Goal: Navigation & Orientation: Find specific page/section

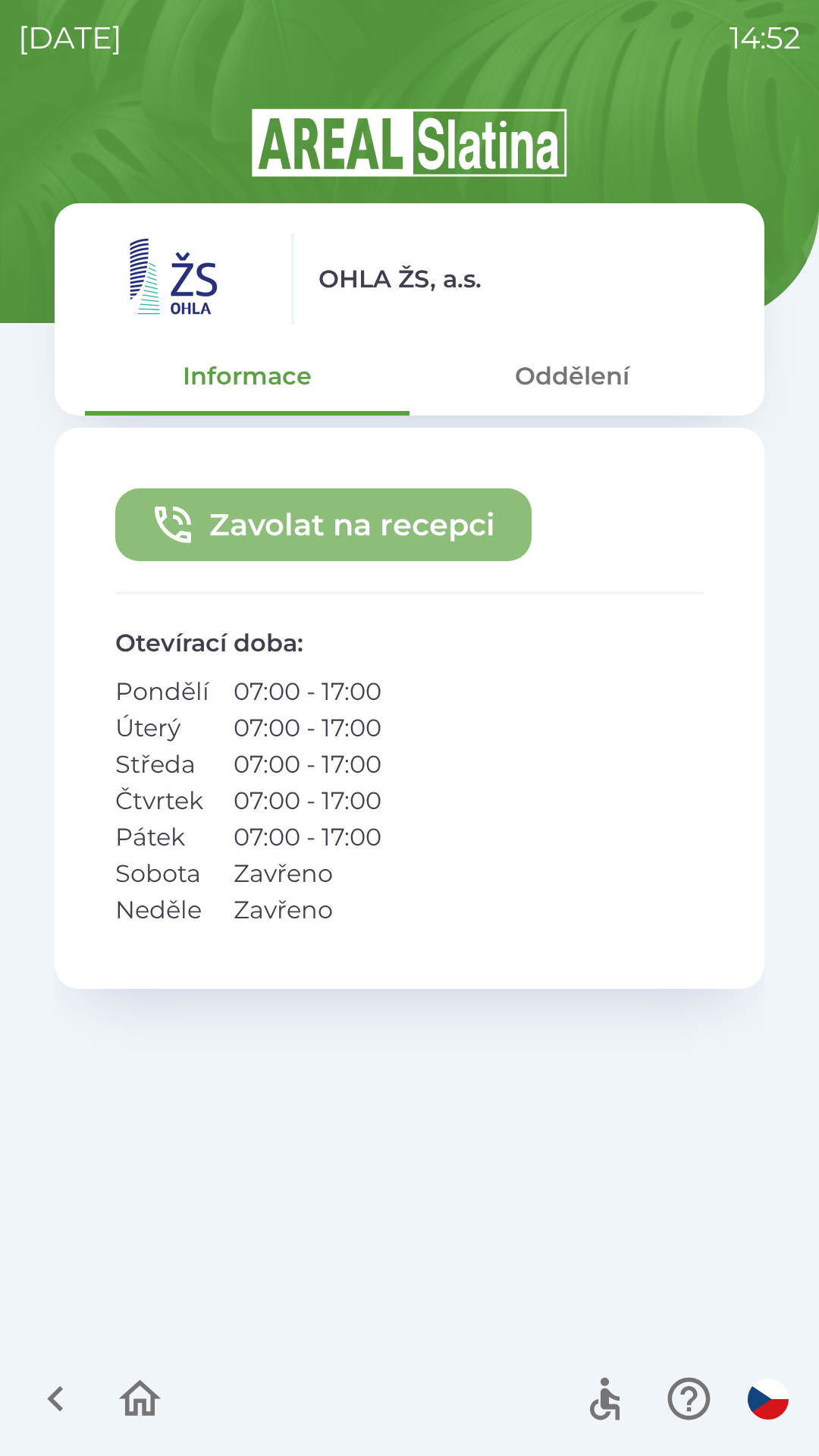
click at [358, 501] on button "Zavolat na recepci" at bounding box center [323, 524] width 416 height 73
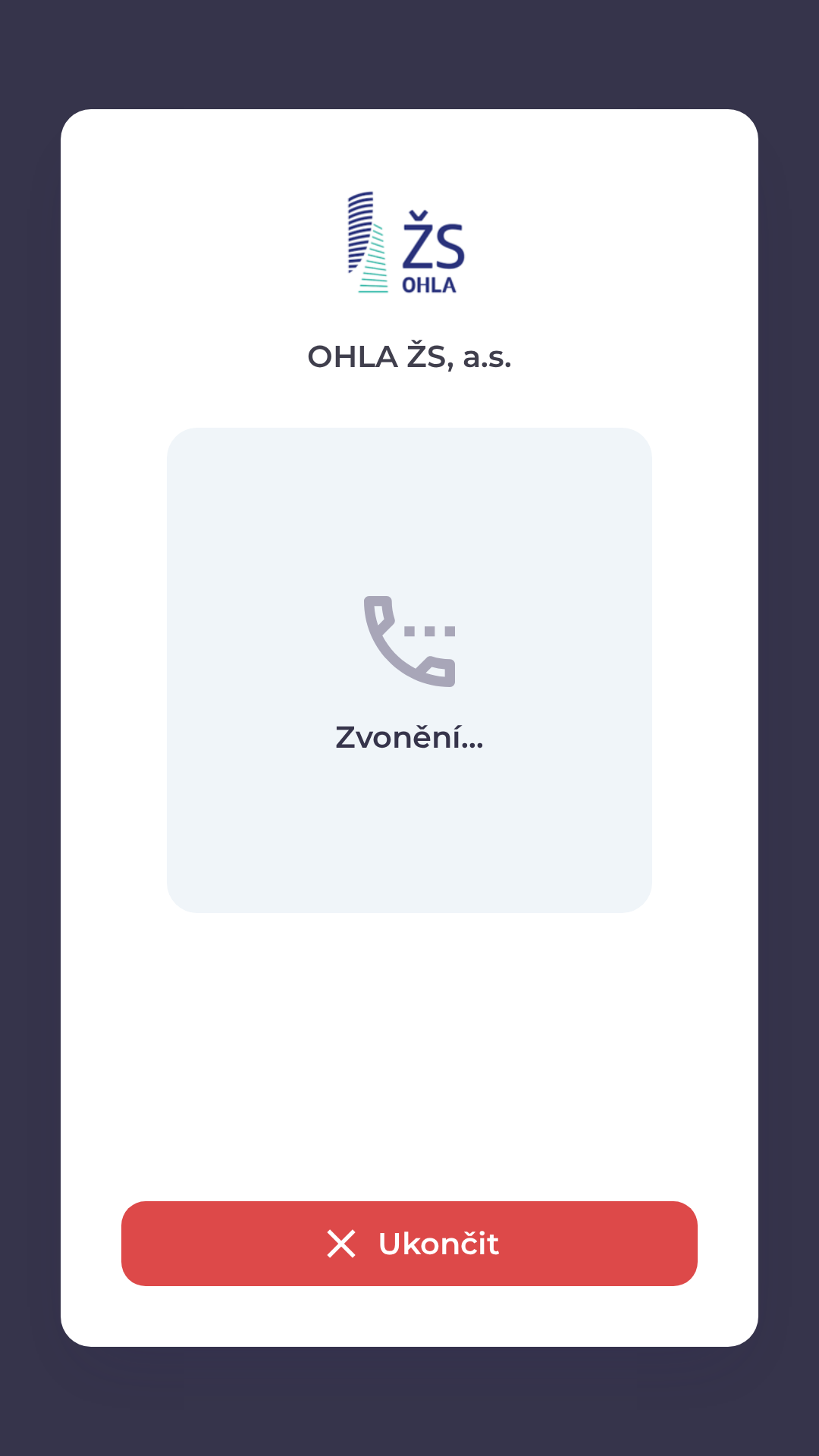
click at [400, 1243] on button "Ukončit" at bounding box center [410, 1243] width 576 height 85
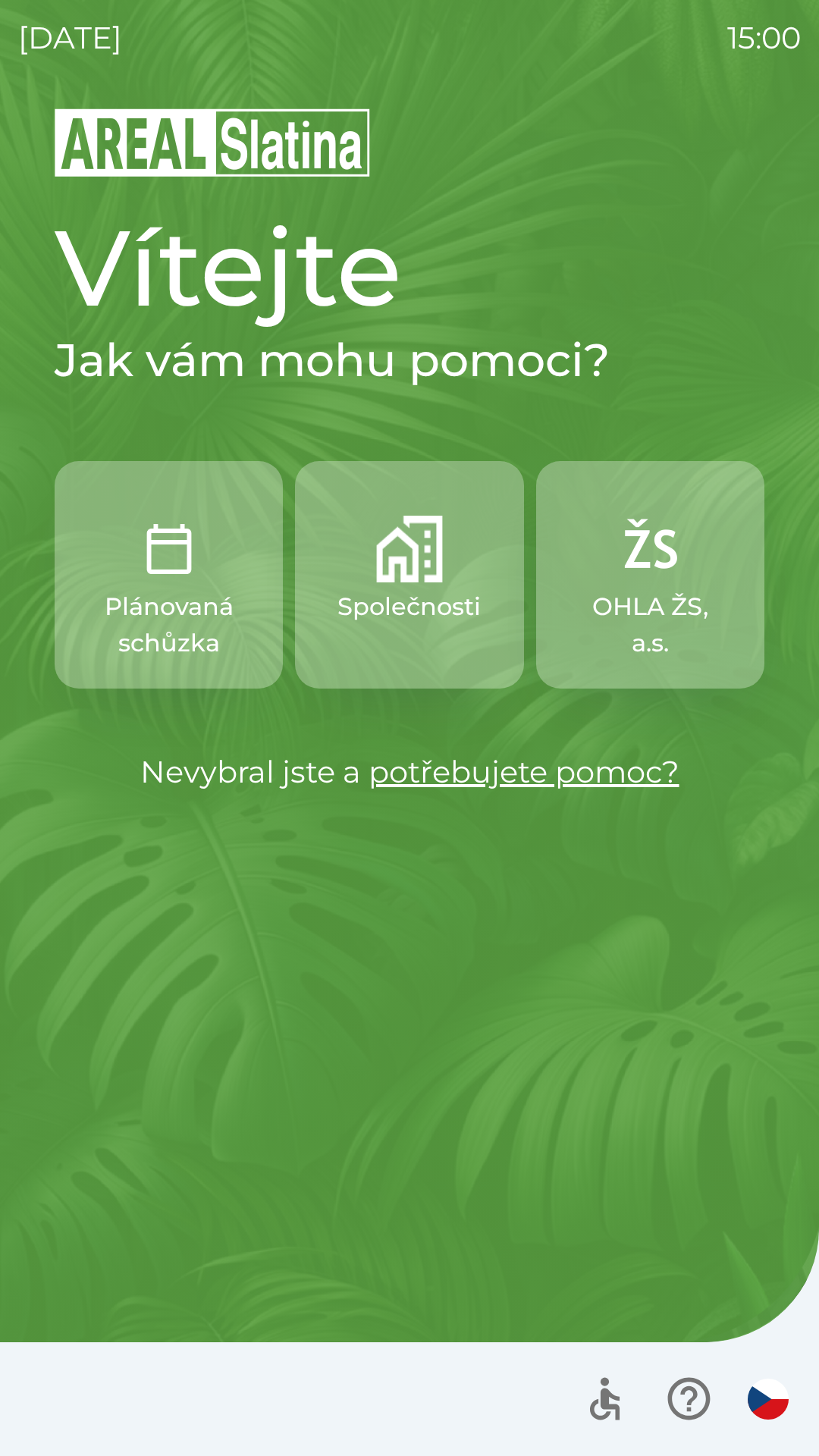
click at [400, 583] on button "Společnosti" at bounding box center [410, 574] width 229 height 228
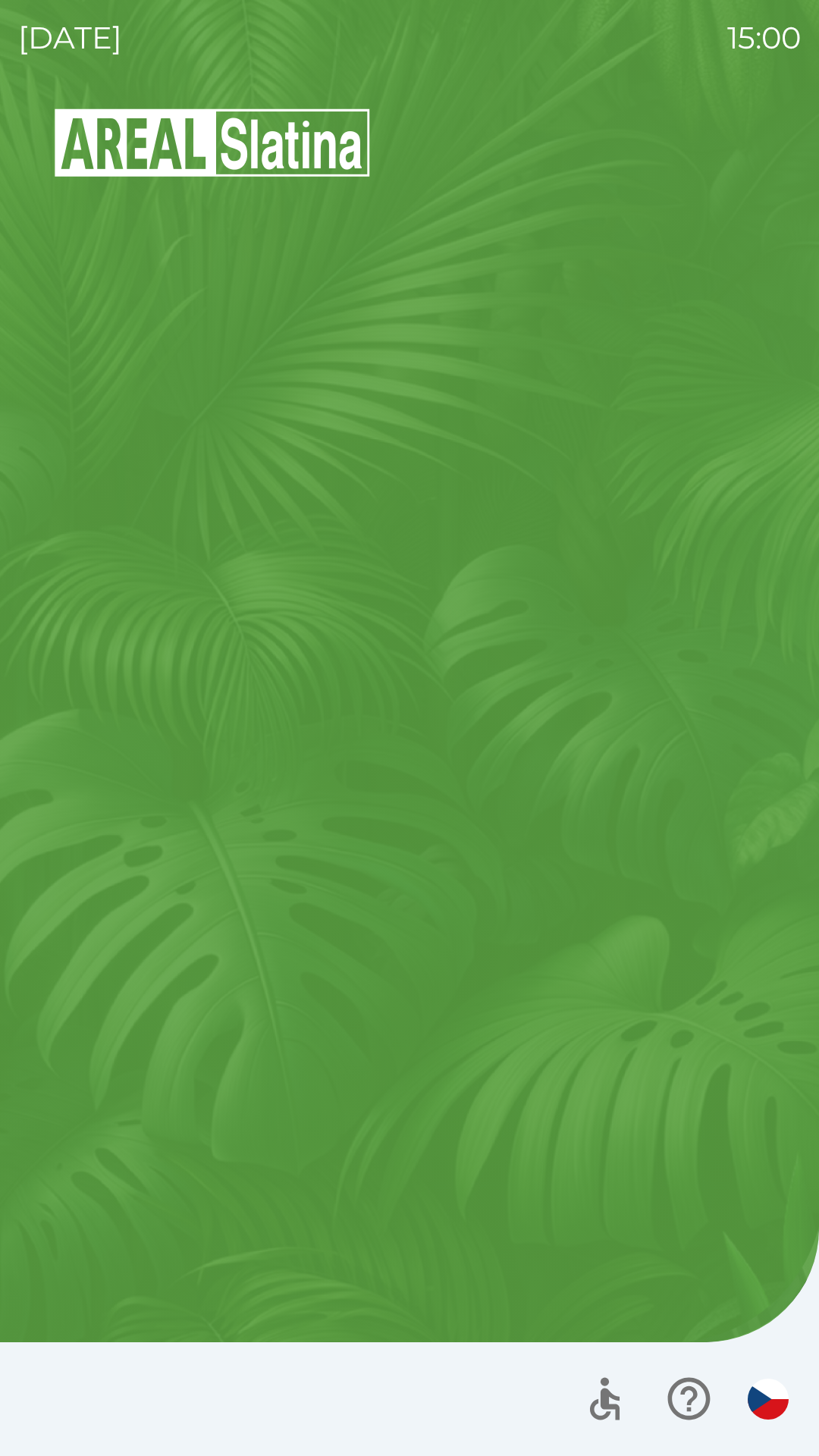
click at [398, 599] on button "Společnosti" at bounding box center [410, 506] width 229 height 228
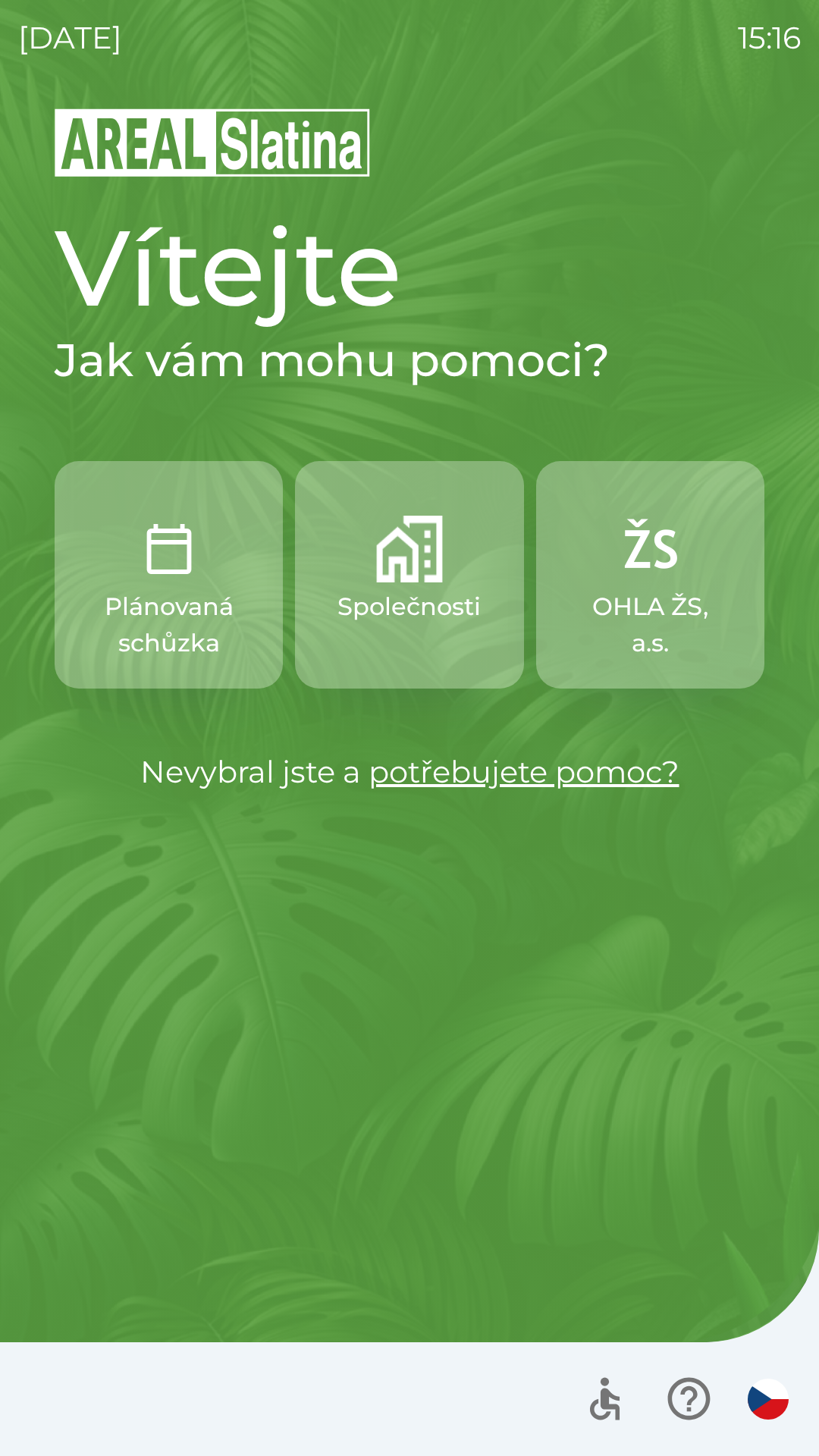
click at [642, 554] on img "button" at bounding box center [650, 549] width 67 height 67
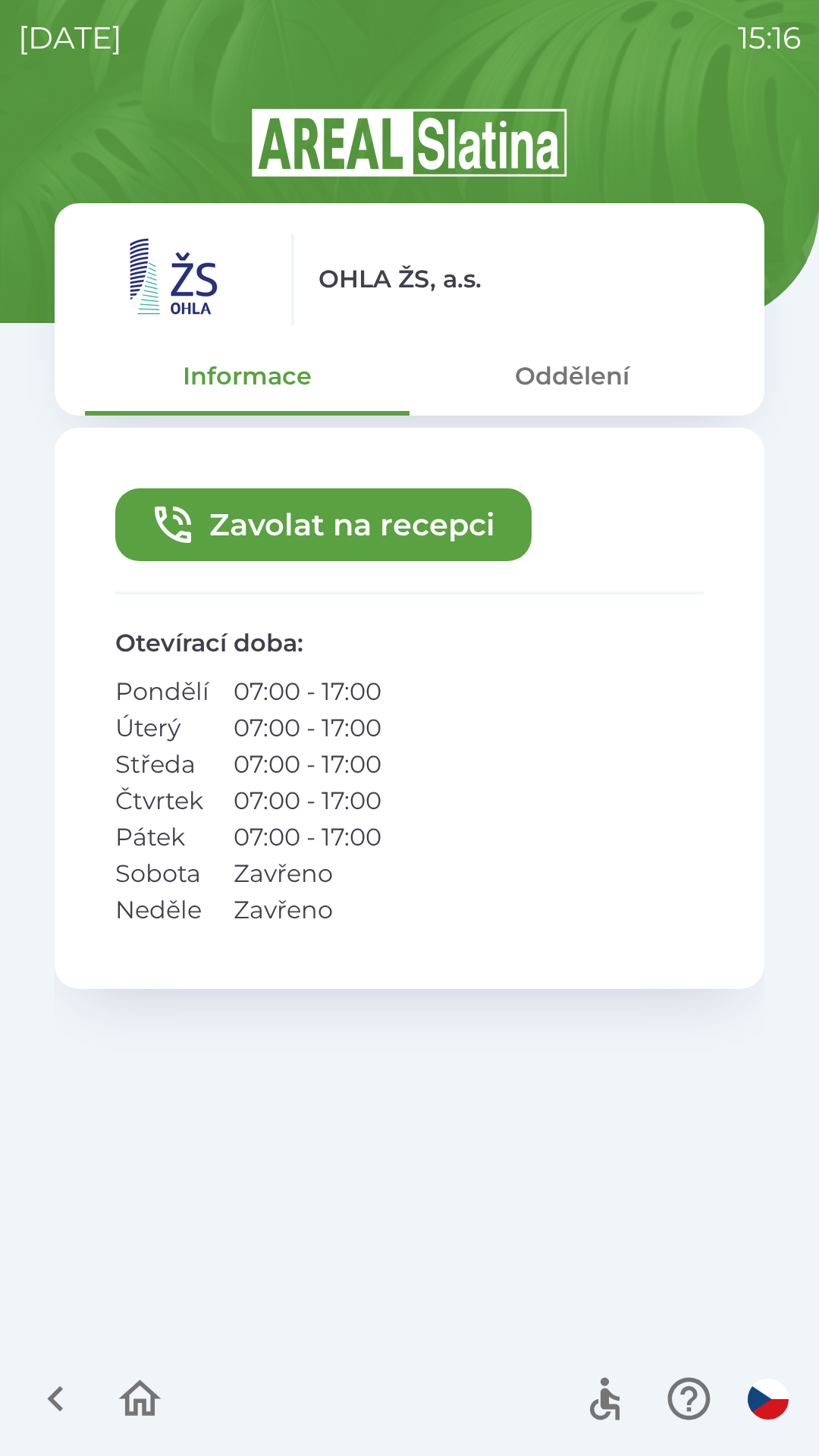
click at [58, 1397] on icon "button" at bounding box center [56, 1398] width 50 height 50
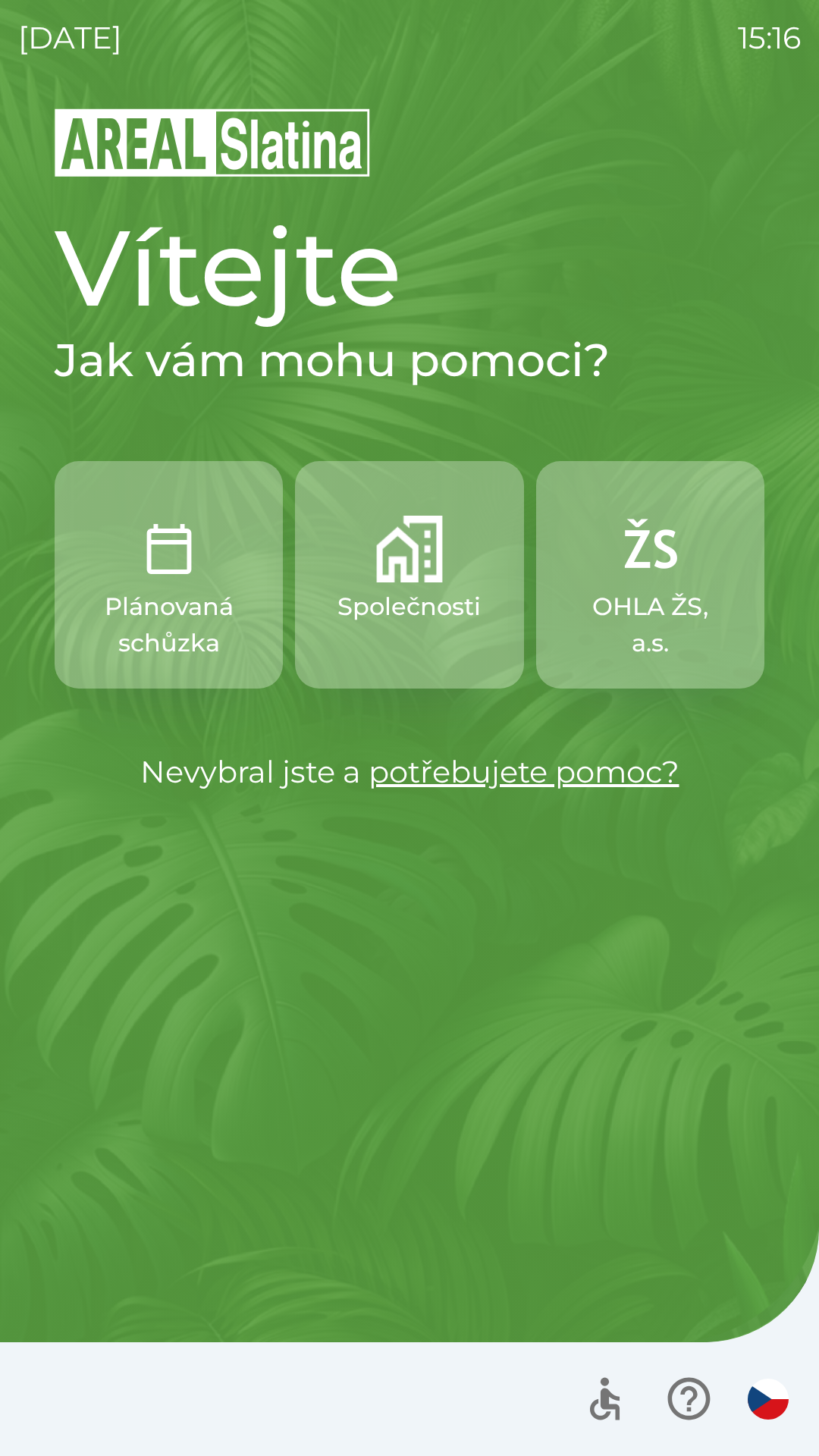
click at [380, 600] on p "Společnosti" at bounding box center [409, 607] width 143 height 36
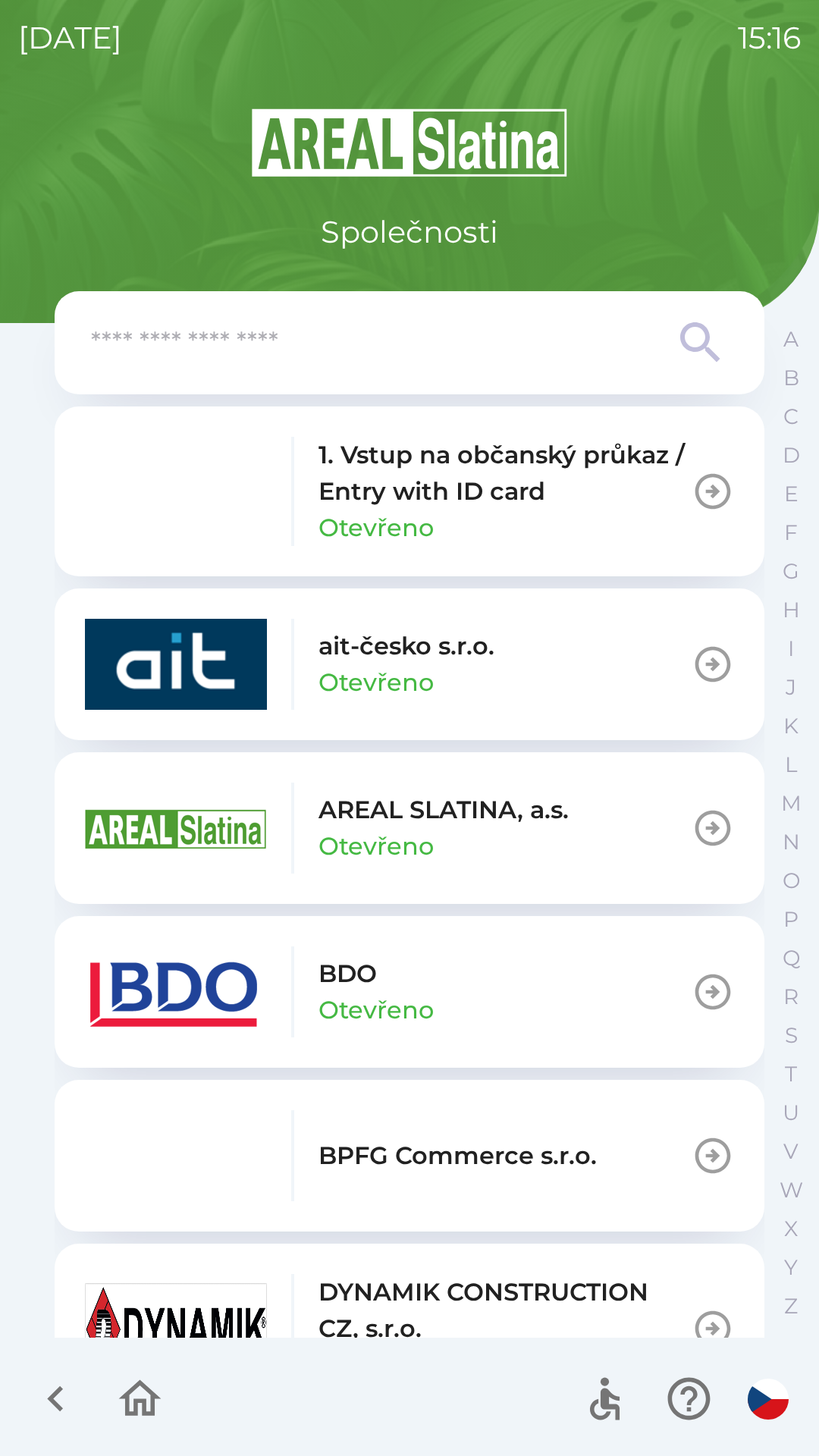
click at [323, 340] on input "text" at bounding box center [379, 343] width 576 height 41
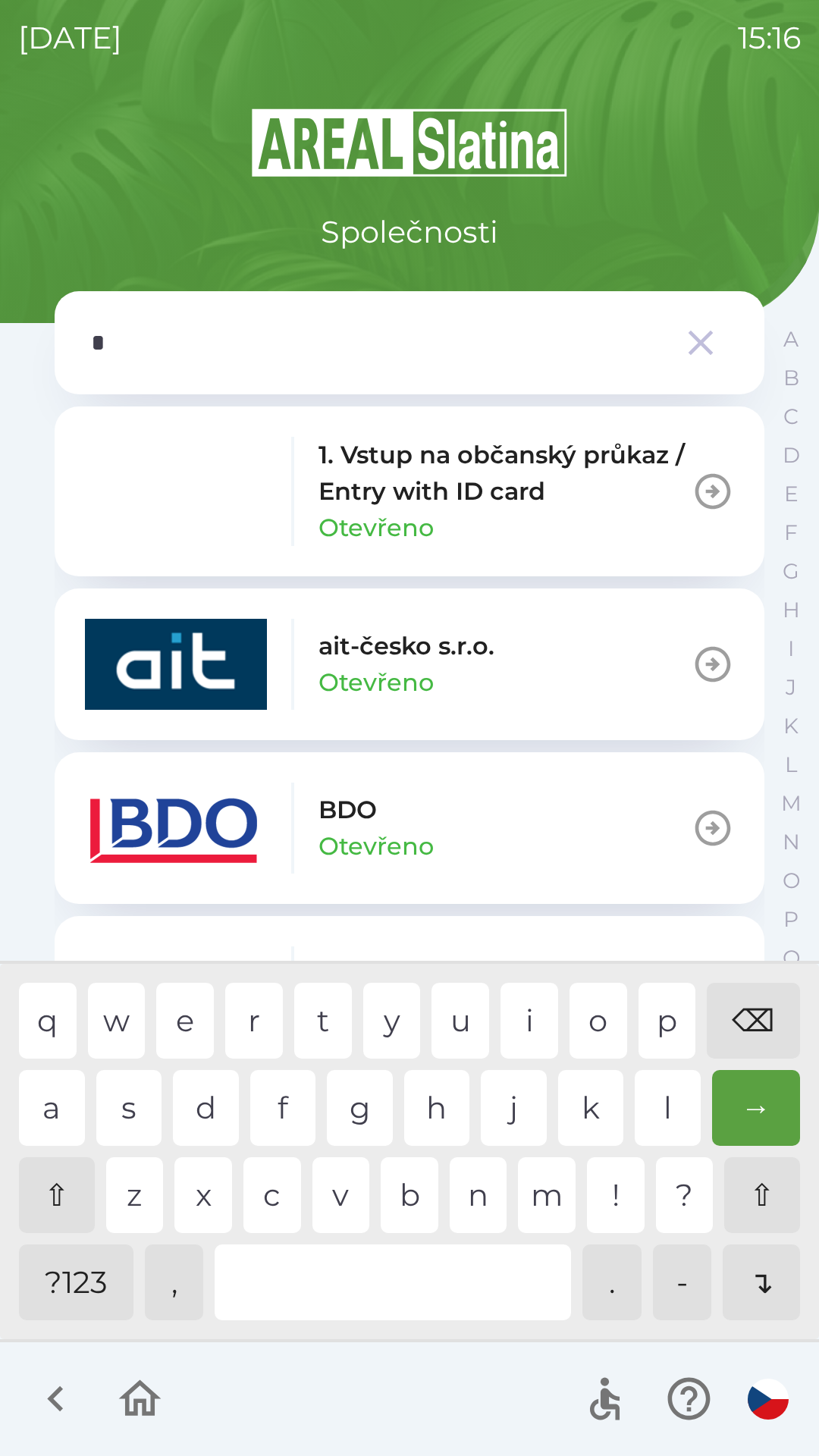
click at [616, 1008] on div "o" at bounding box center [598, 1021] width 58 height 76
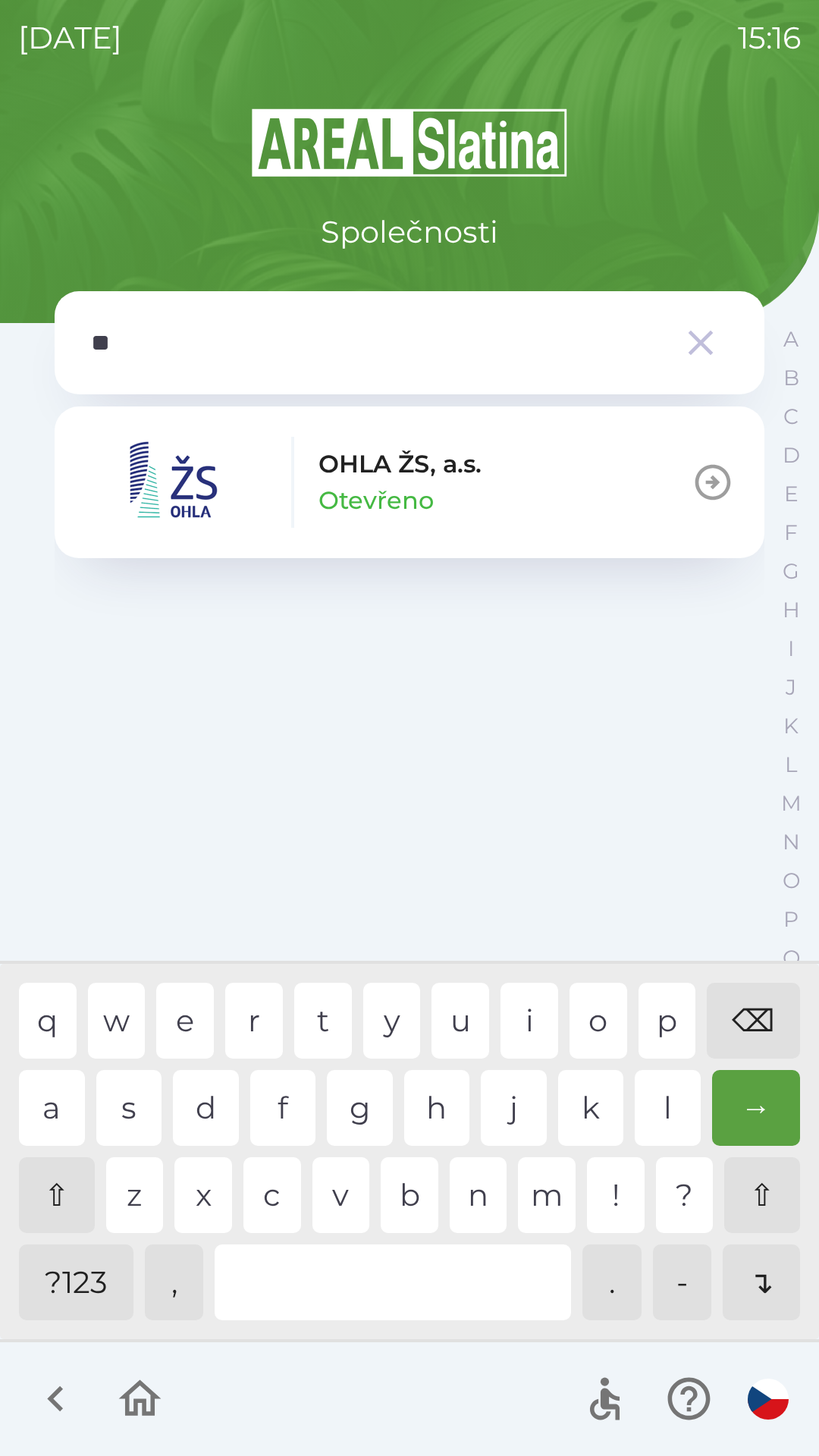
click at [443, 1109] on div "h" at bounding box center [436, 1108] width 66 height 76
type input "***"
click at [539, 469] on button "OHLA ŽS, [PERSON_NAME]" at bounding box center [410, 482] width 709 height 151
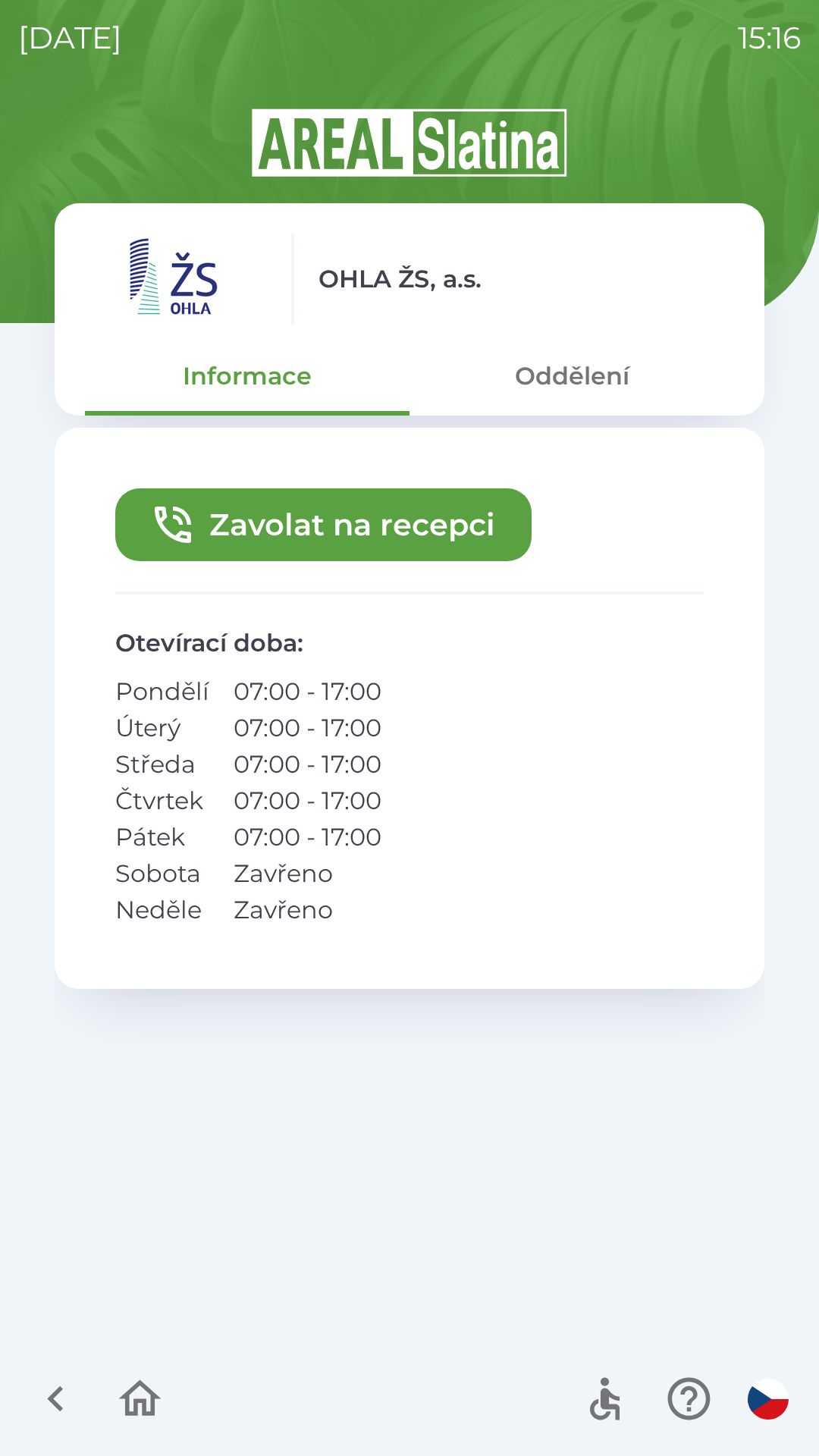
click at [569, 372] on button "Oddělení" at bounding box center [572, 375] width 325 height 55
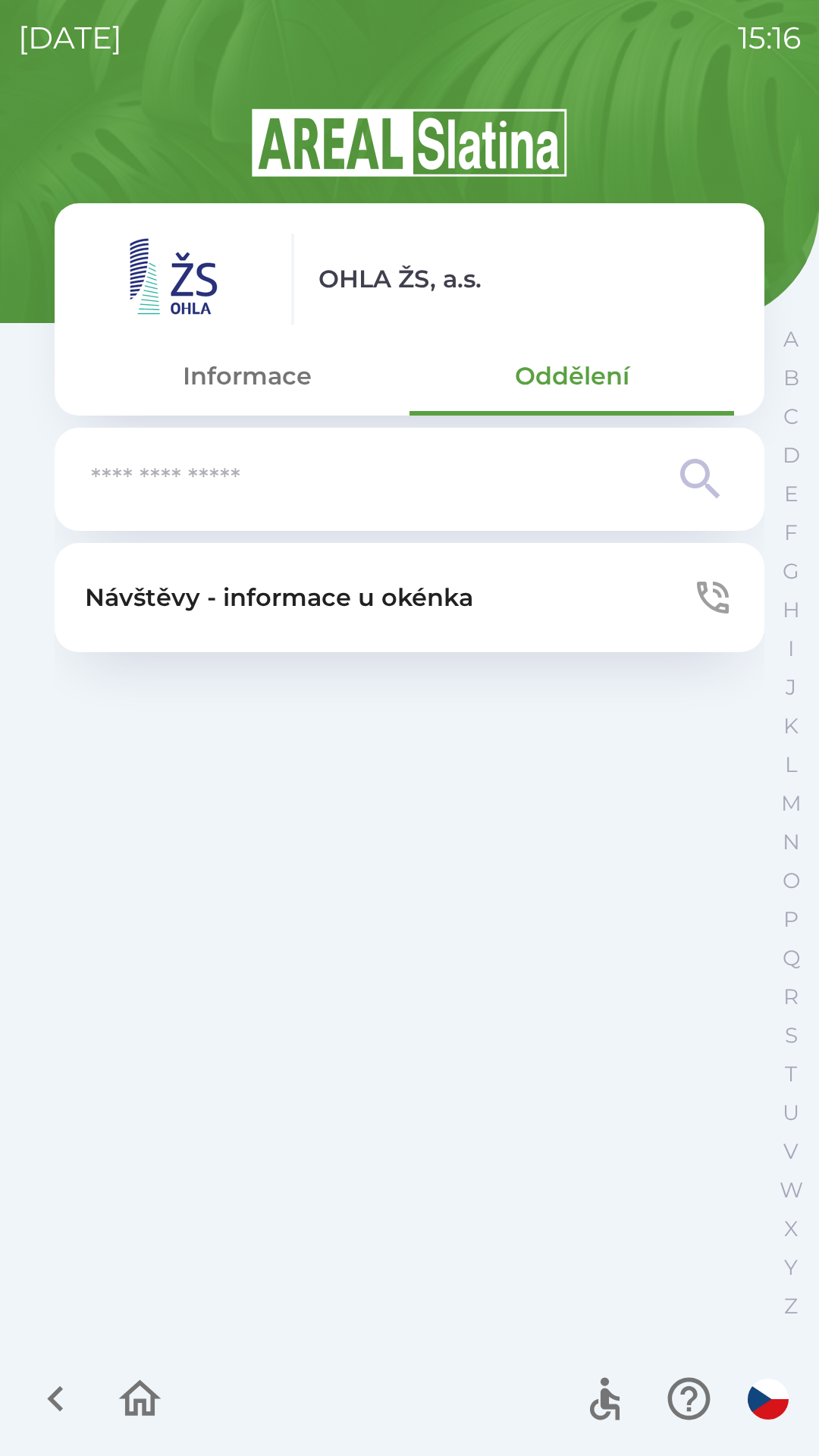
click at [248, 385] on button "Informace" at bounding box center [247, 375] width 325 height 55
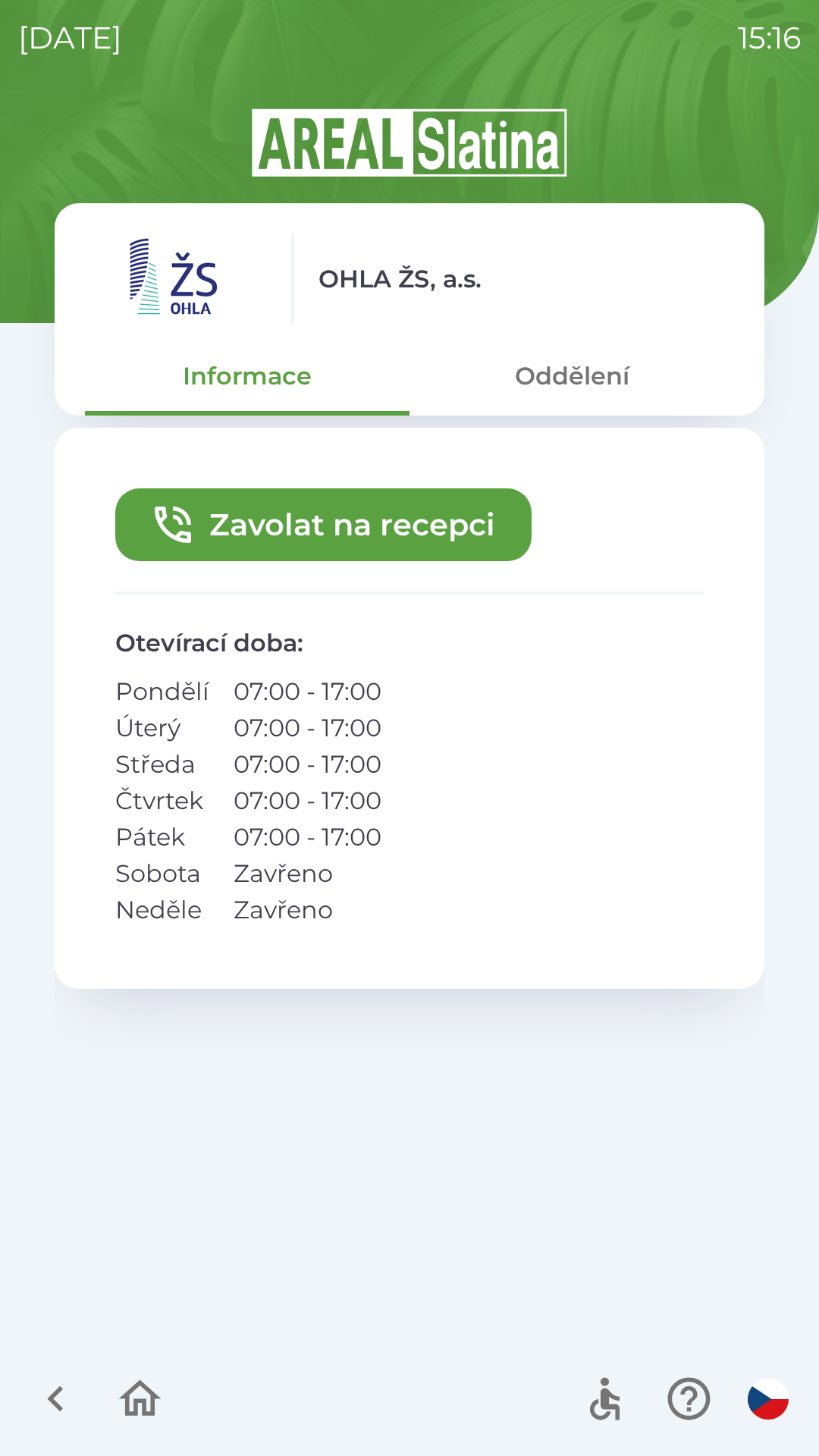
click at [47, 1388] on icon "button" at bounding box center [56, 1398] width 50 height 50
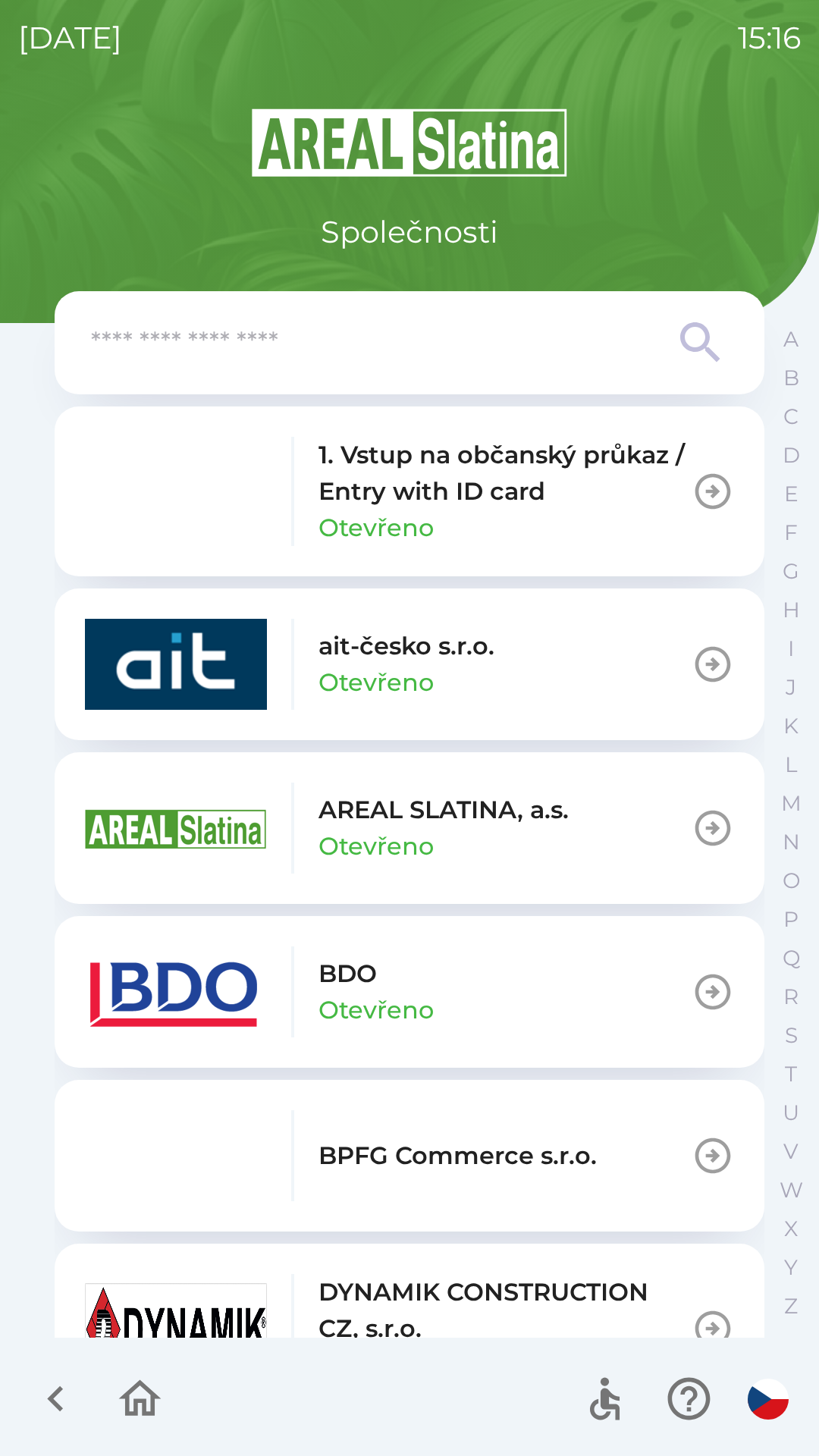
click at [326, 354] on input "text" at bounding box center [379, 343] width 576 height 41
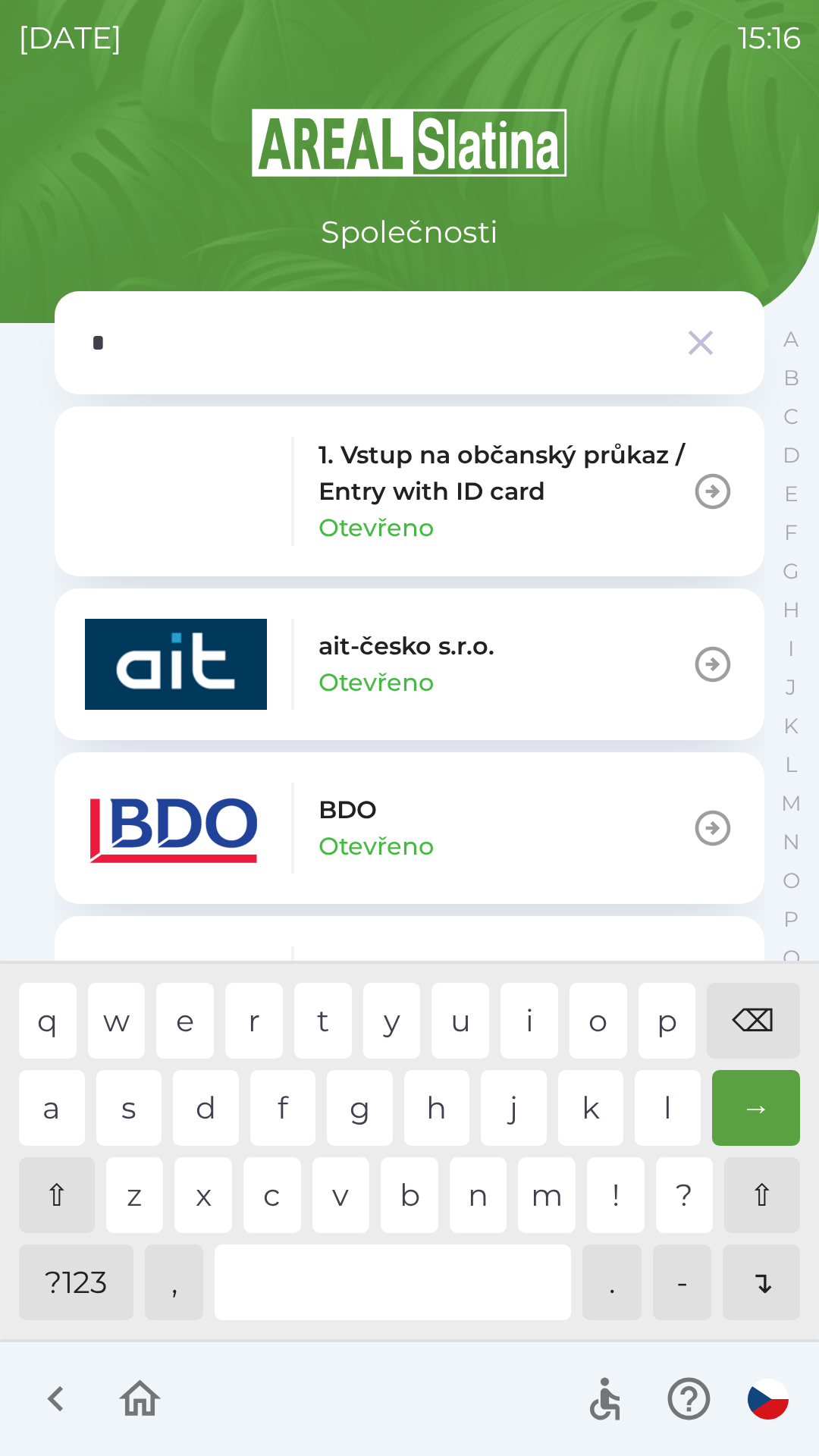
click at [617, 1008] on div "o" at bounding box center [598, 1021] width 58 height 76
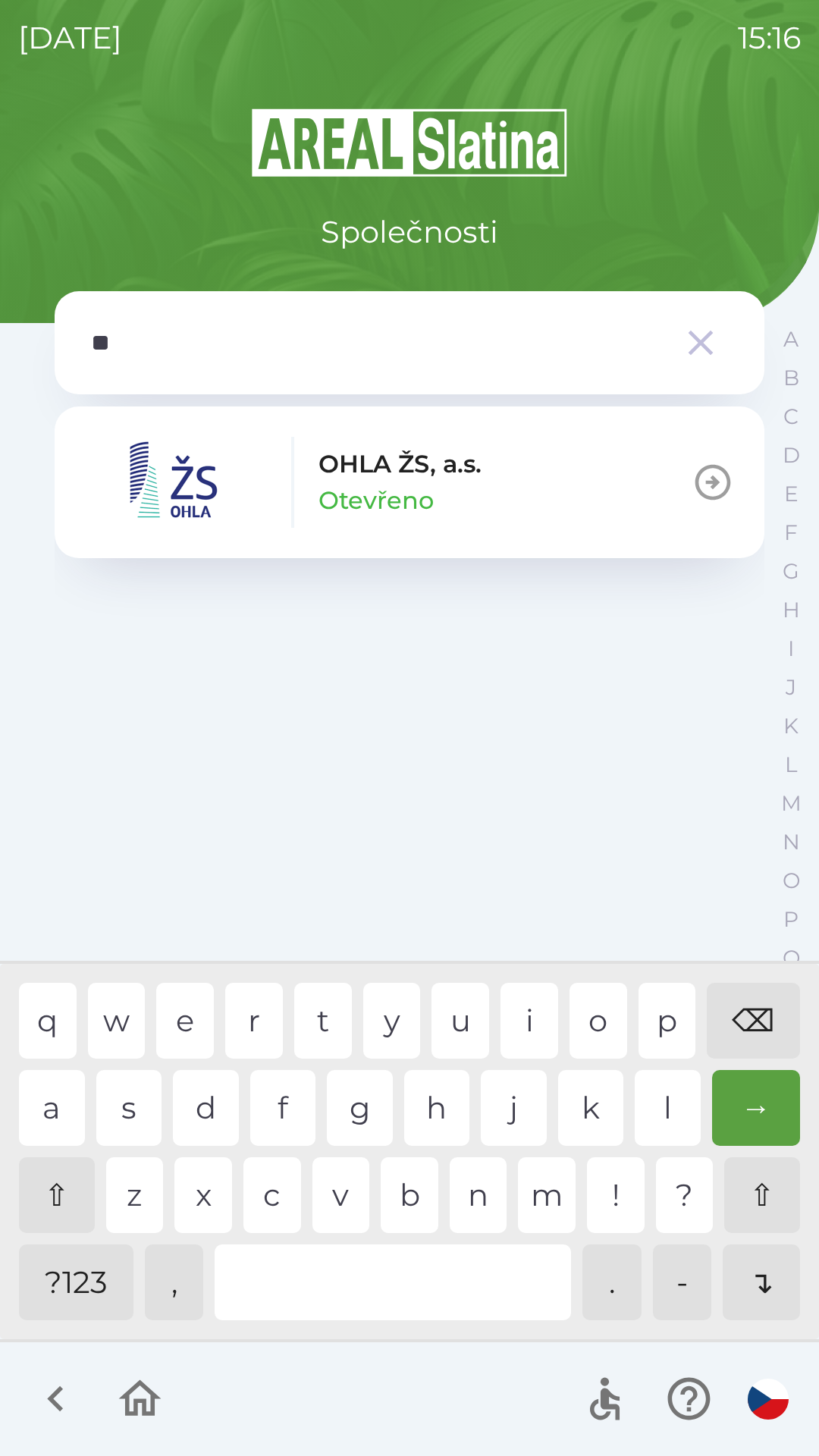
click at [428, 1104] on div "h" at bounding box center [436, 1108] width 66 height 76
type input "***"
click at [457, 459] on p "OHLA ŽS, a.s." at bounding box center [400, 464] width 163 height 36
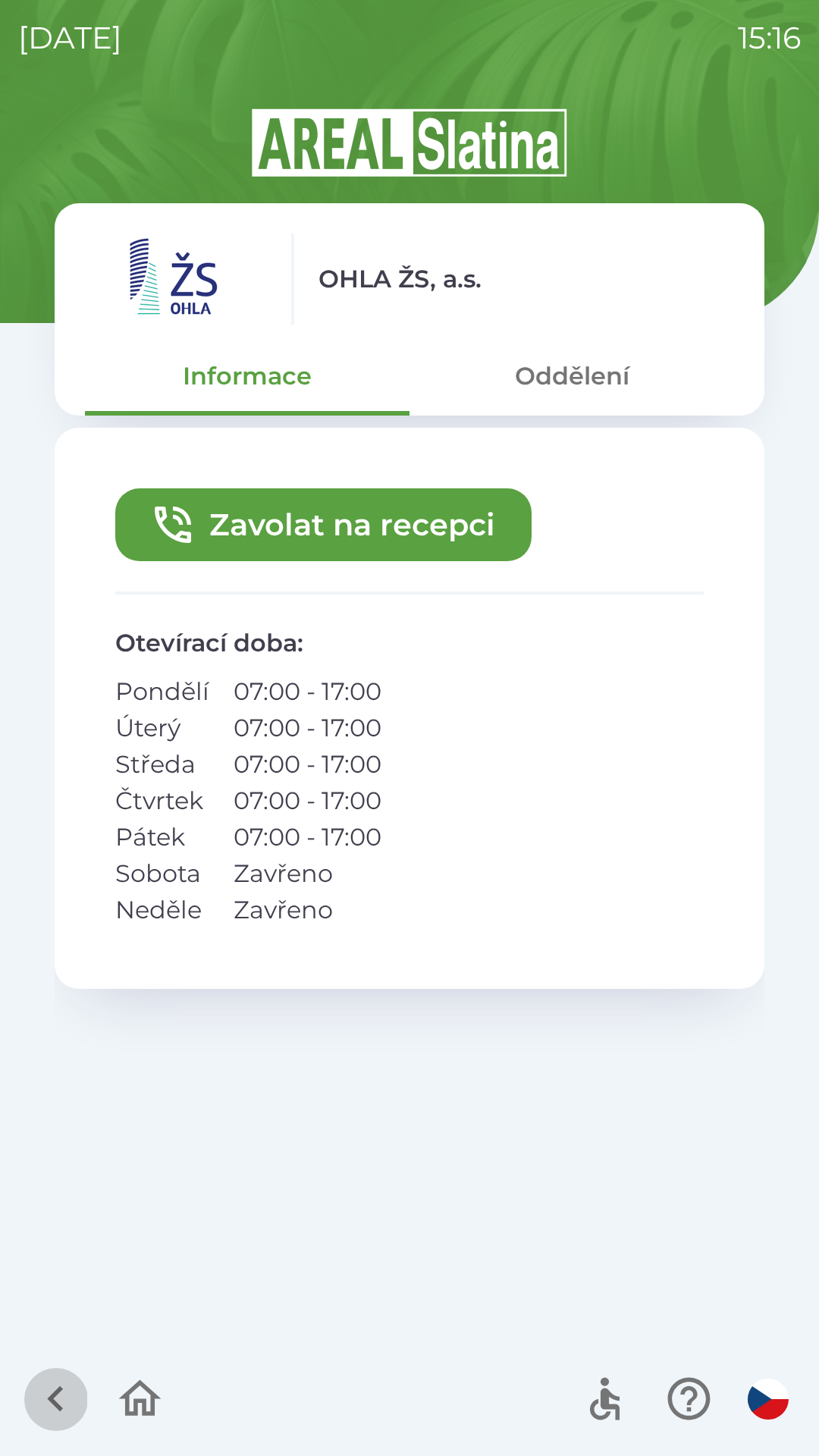
click at [47, 1406] on icon "button" at bounding box center [56, 1398] width 50 height 50
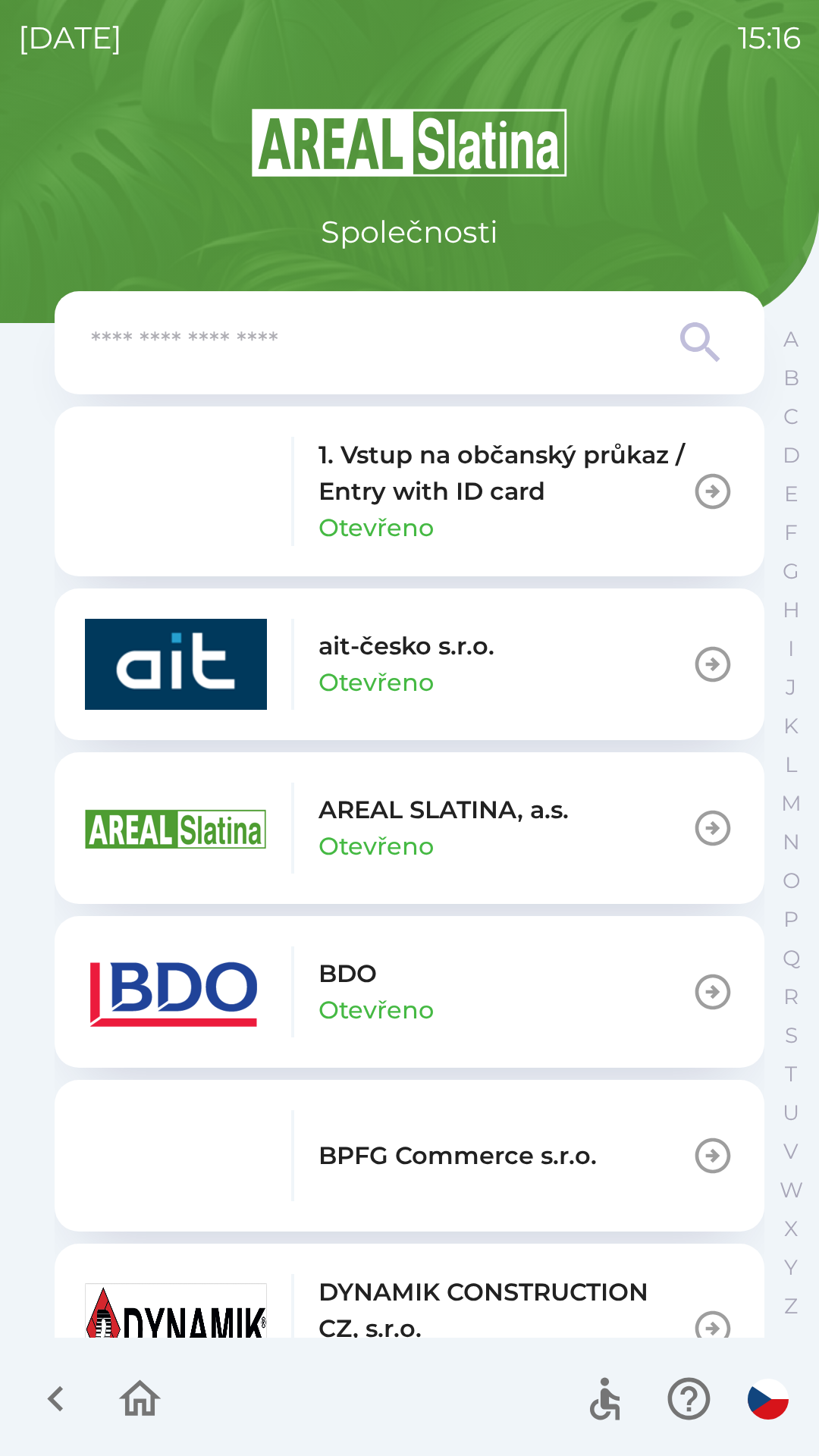
click at [58, 1396] on icon "button" at bounding box center [56, 1398] width 50 height 50
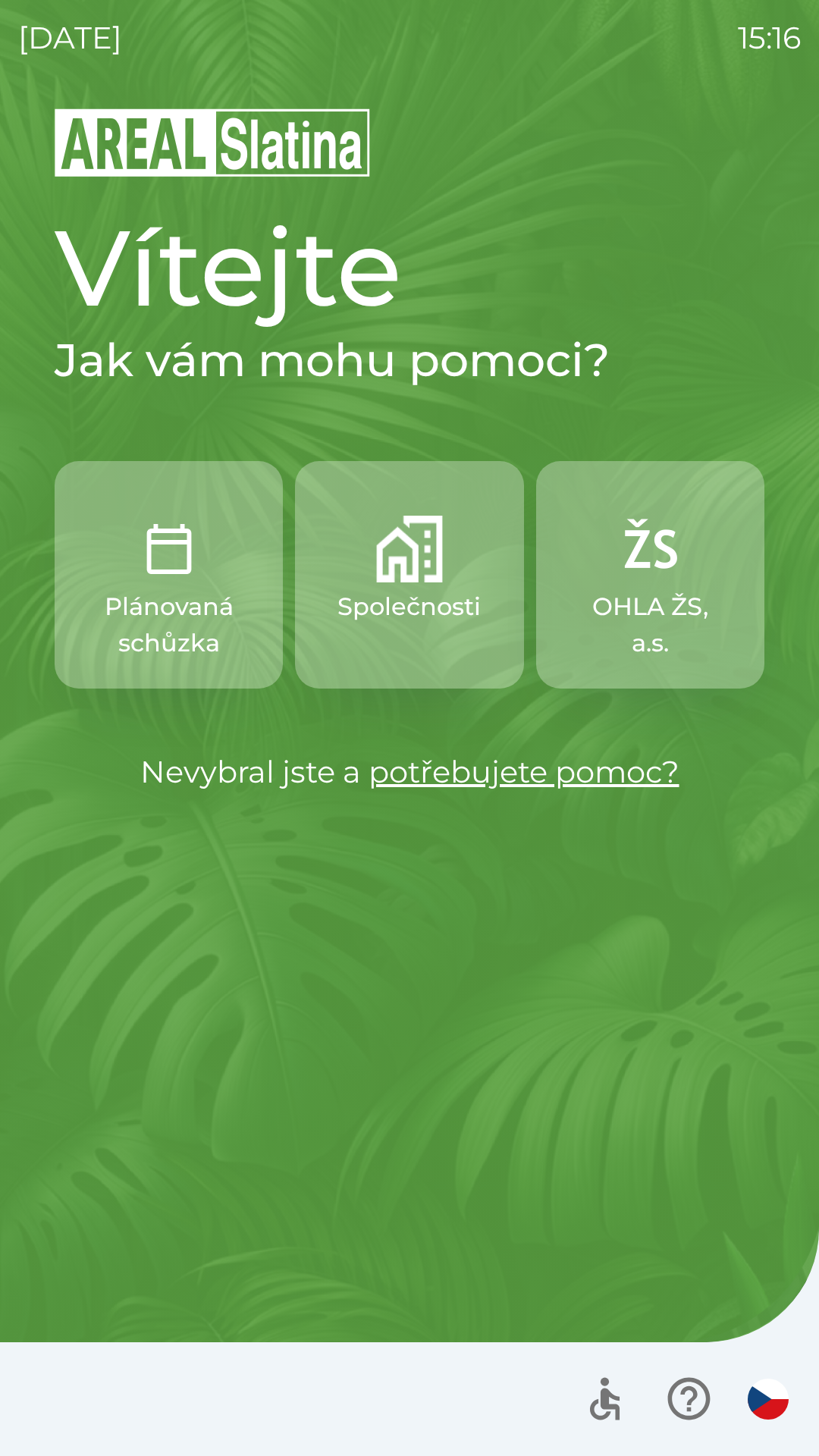
click at [185, 620] on p "Plánovaná schůzka" at bounding box center [168, 625] width 156 height 73
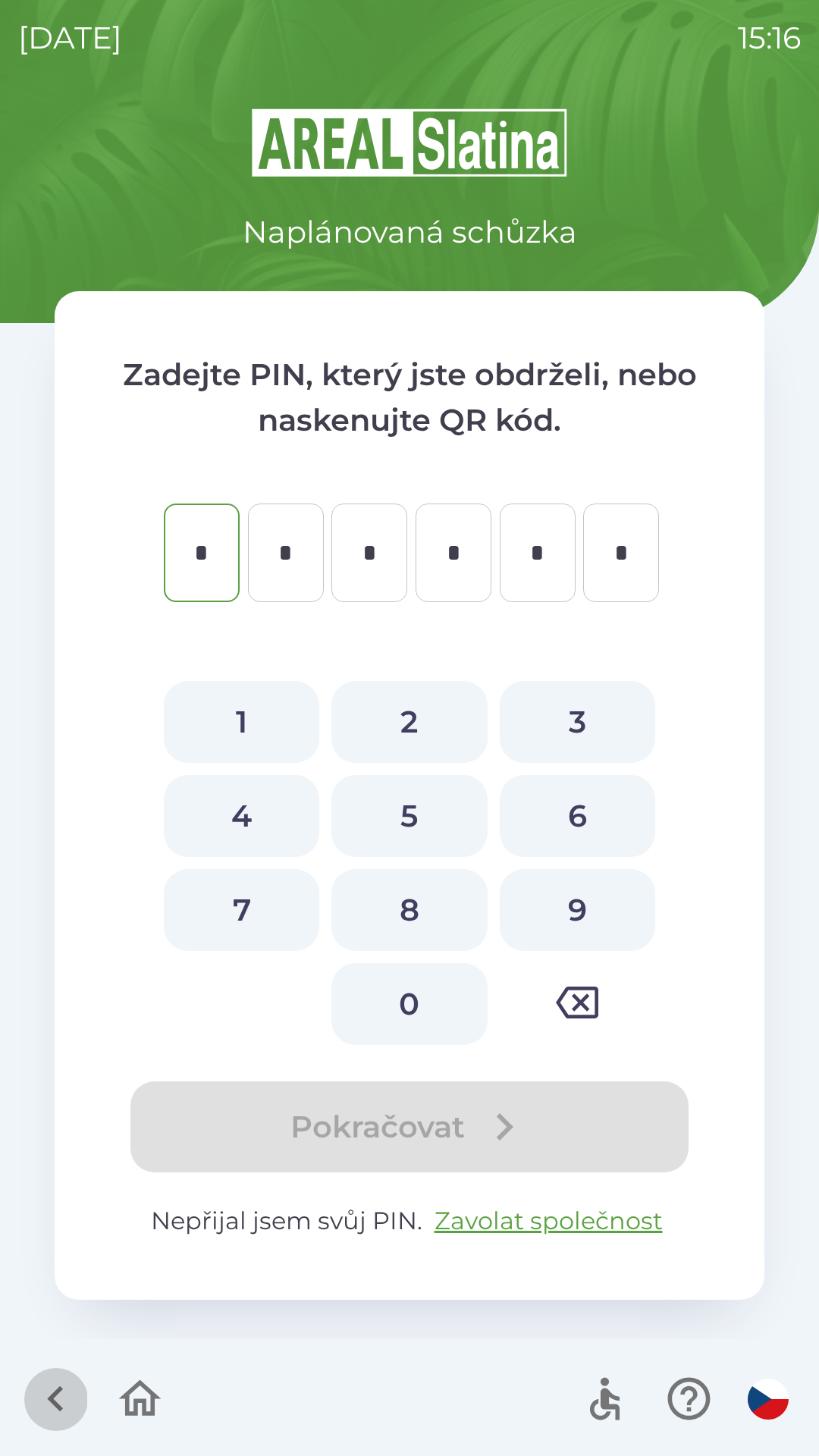
click at [58, 1373] on button "button" at bounding box center [56, 1399] width 63 height 63
